Goal: Check status: Check status

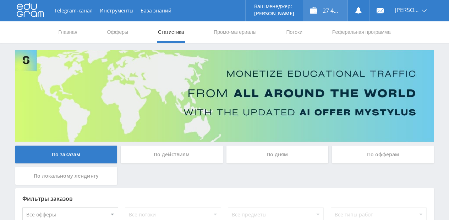
click at [340, 11] on div "27 410,71 ₽" at bounding box center [325, 10] width 44 height 21
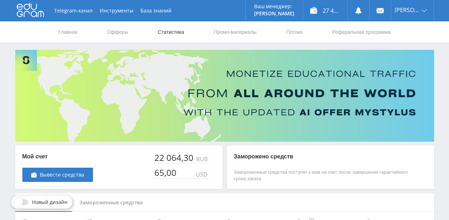
click at [173, 31] on link "Статистика" at bounding box center [171, 31] width 28 height 21
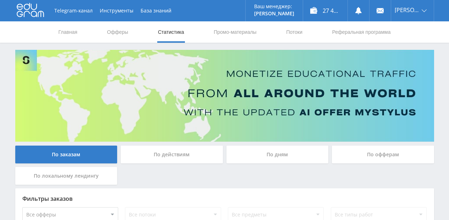
click at [283, 158] on div "По дням" at bounding box center [278, 154] width 102 height 18
click at [0, 0] on input "По дням" at bounding box center [0, 0] width 0 height 0
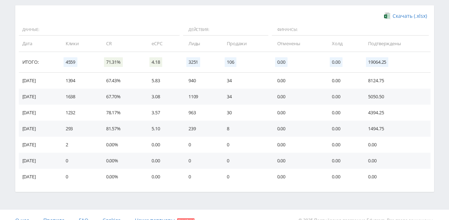
scroll to position [246, 0]
